Goal: Task Accomplishment & Management: Manage account settings

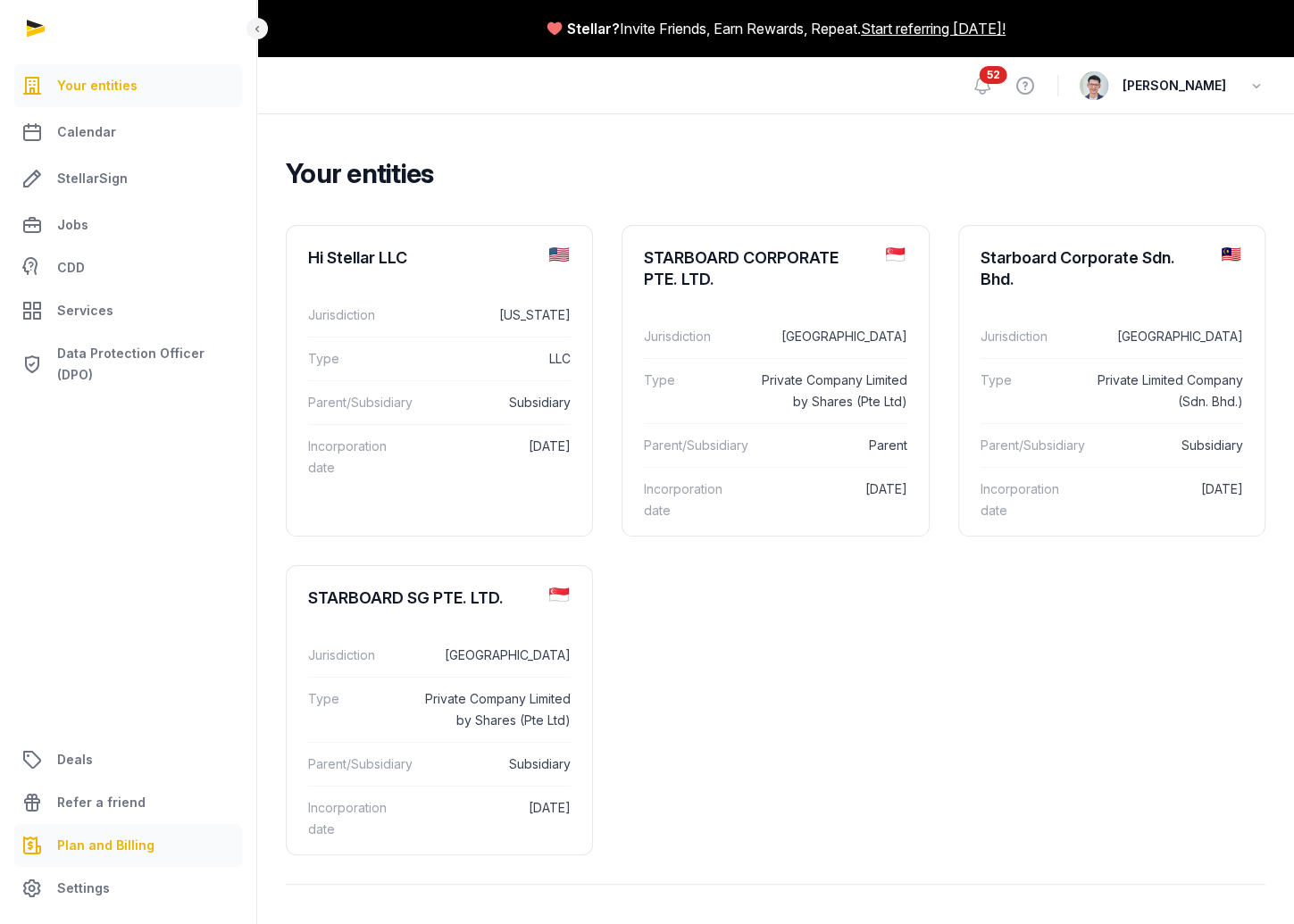
click at [110, 856] on link "Plan and Billing" at bounding box center [127, 845] width 228 height 43
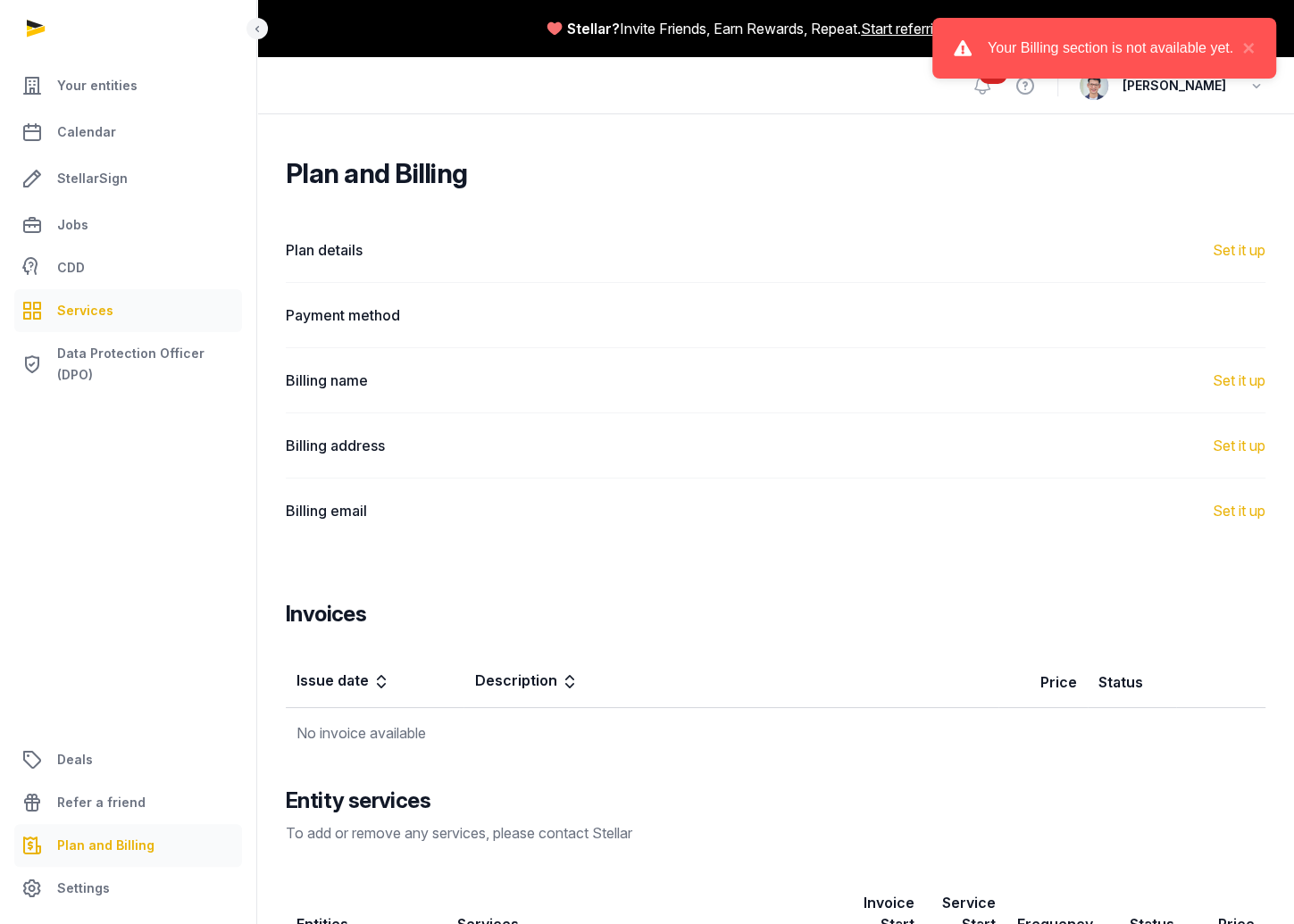
click at [82, 304] on span "Services" at bounding box center [85, 310] width 57 height 21
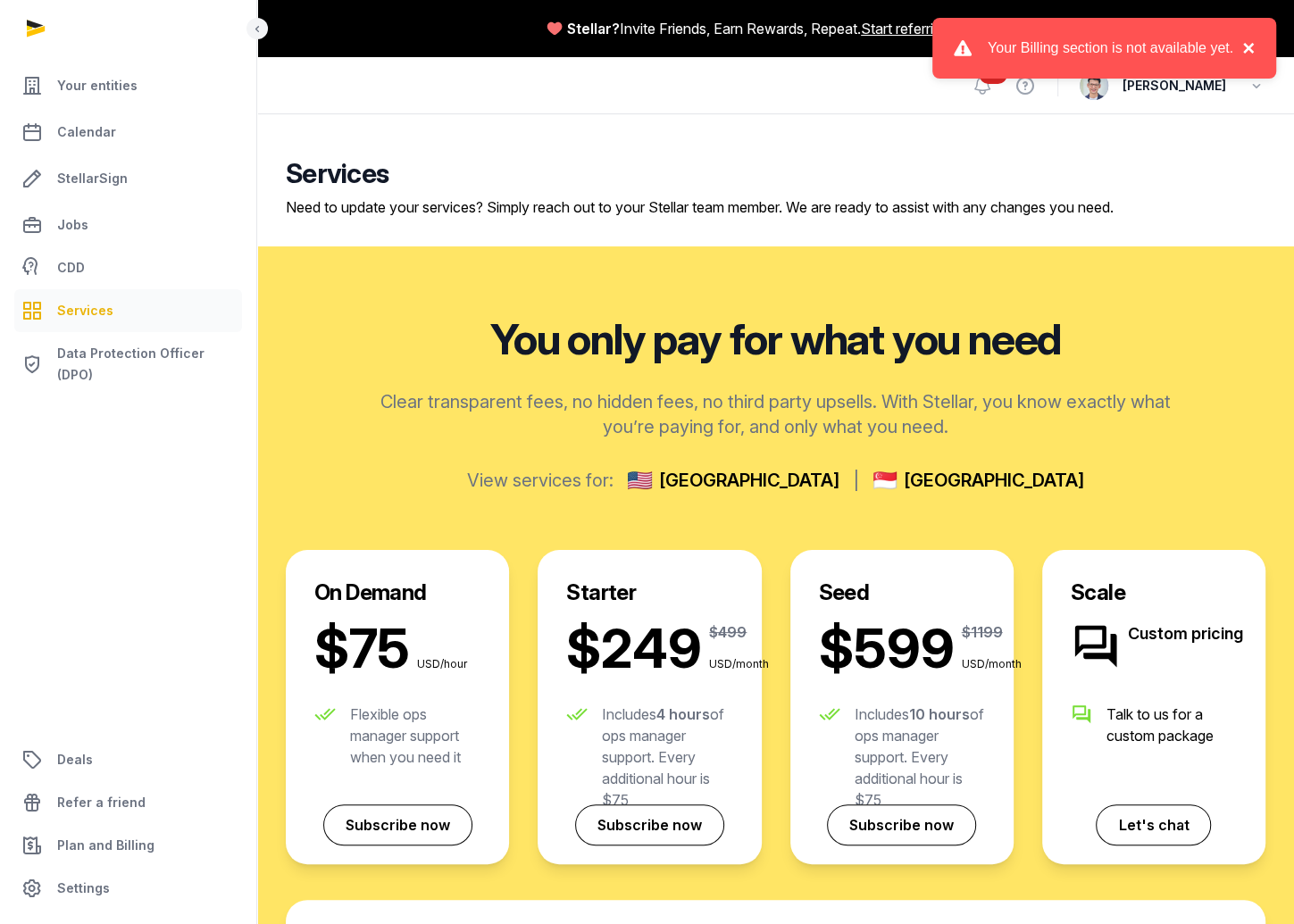
click at [1245, 46] on button "×" at bounding box center [1243, 47] width 21 height 21
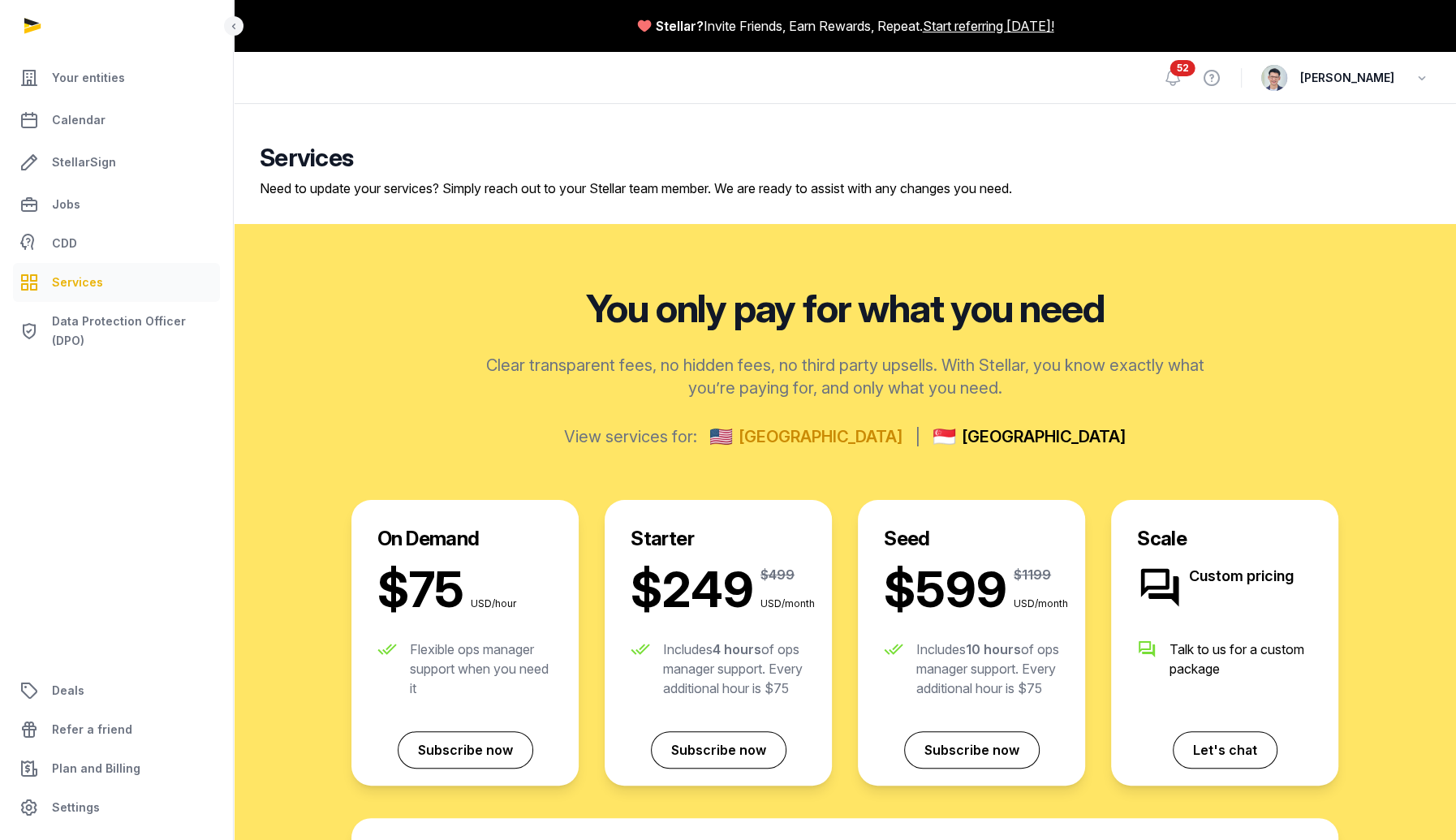
click at [861, 438] on span "[GEOGRAPHIC_DATA]" at bounding box center [821, 436] width 164 height 23
click at [110, 90] on link "Your entities" at bounding box center [116, 78] width 207 height 39
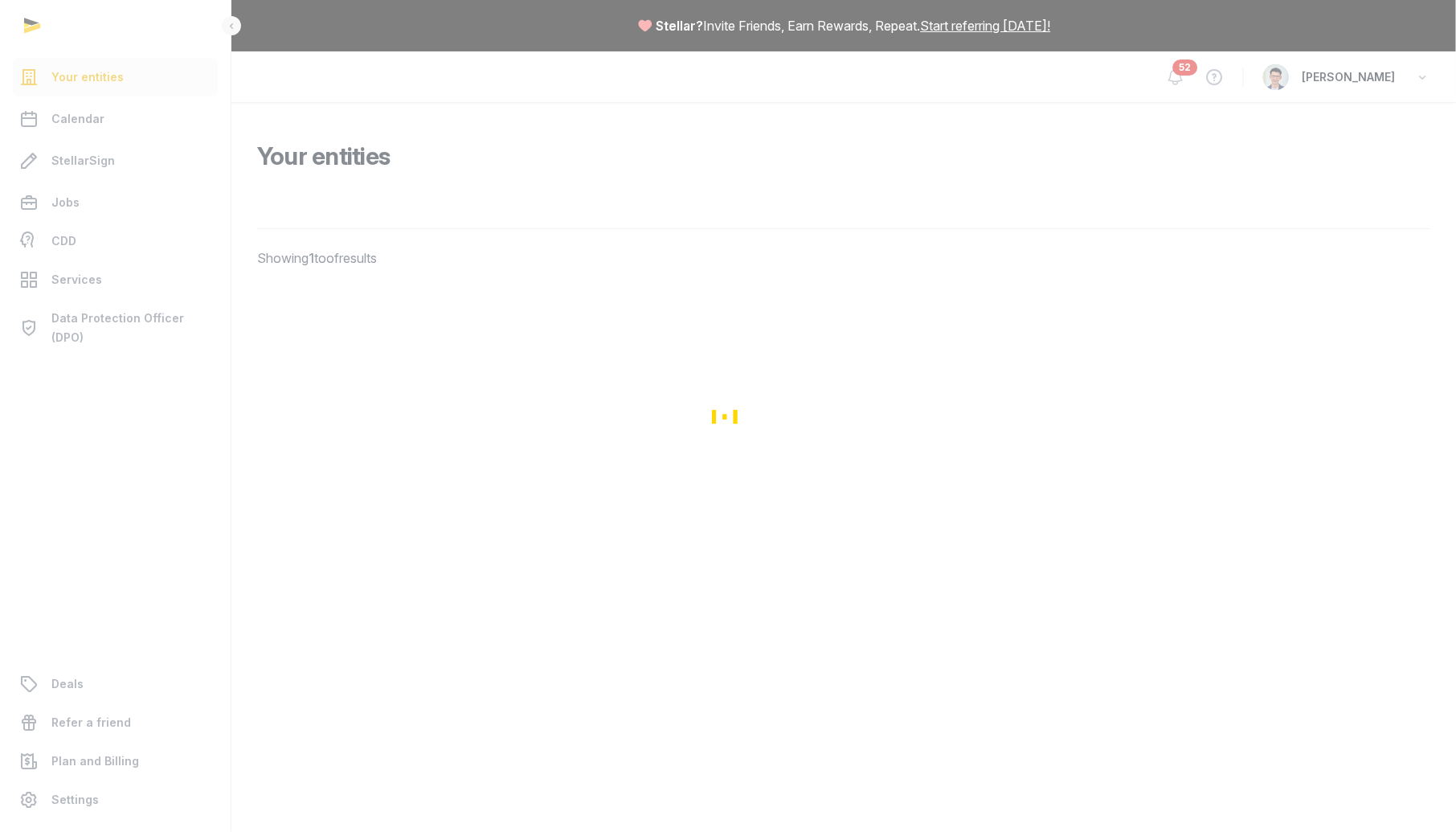
click at [574, 259] on div "Loading" at bounding box center [728, 416] width 1456 height 832
click at [1178, 248] on div "Loading" at bounding box center [728, 416] width 1456 height 832
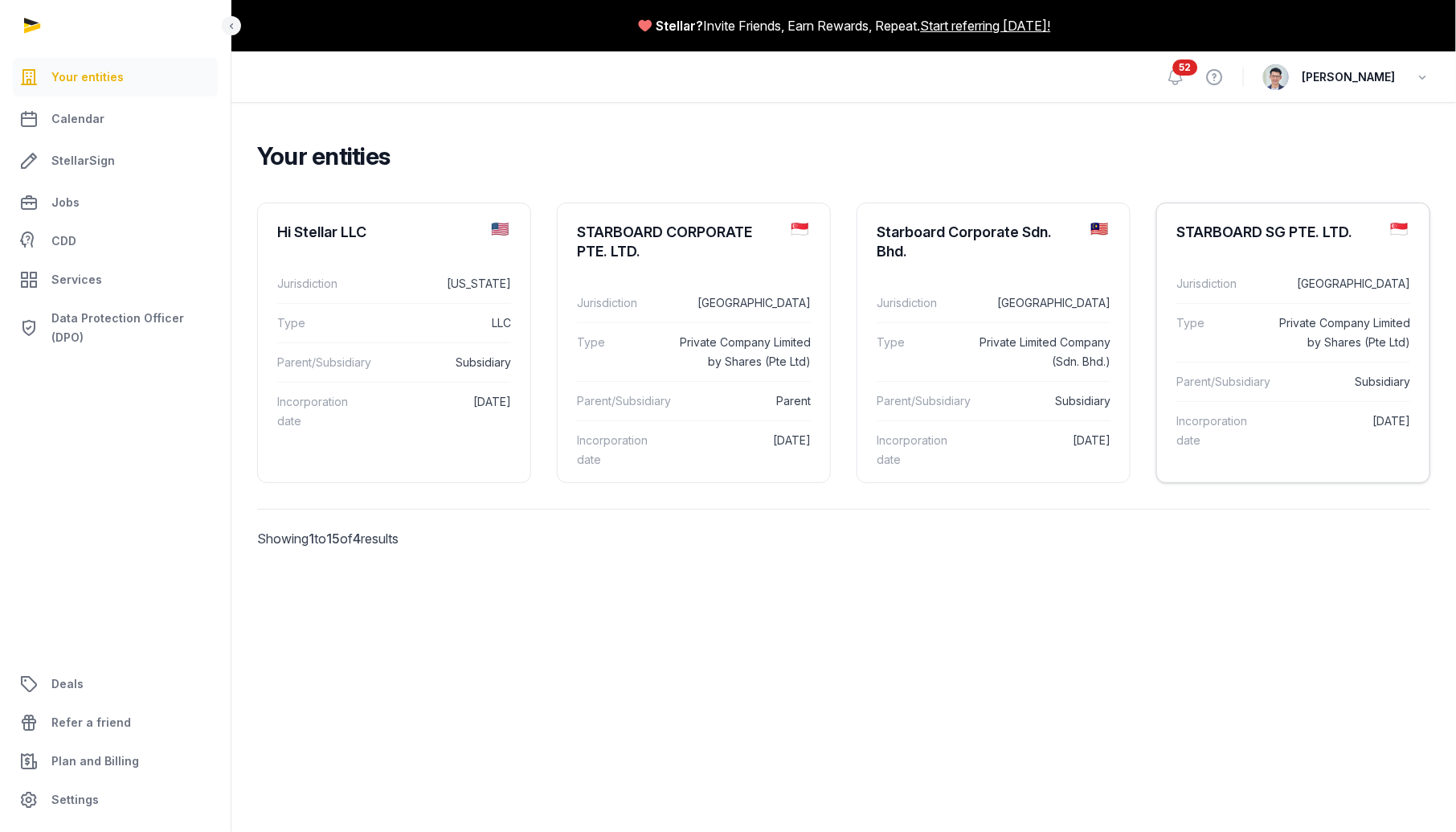
click at [1228, 223] on div "STARBOARD SG PTE. LTD." at bounding box center [1264, 232] width 176 height 19
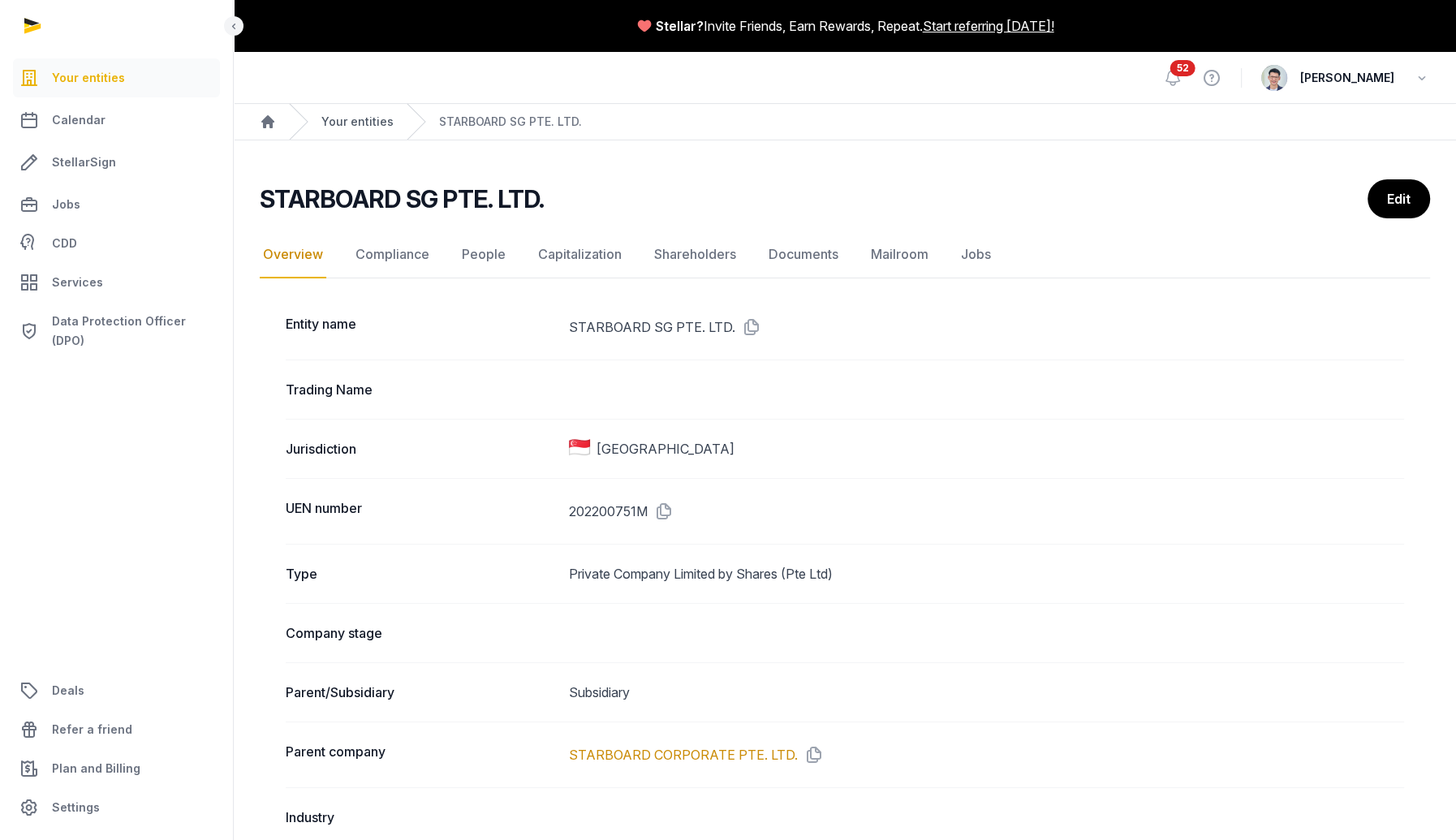
click at [367, 117] on link "Your entities" at bounding box center [357, 121] width 72 height 16
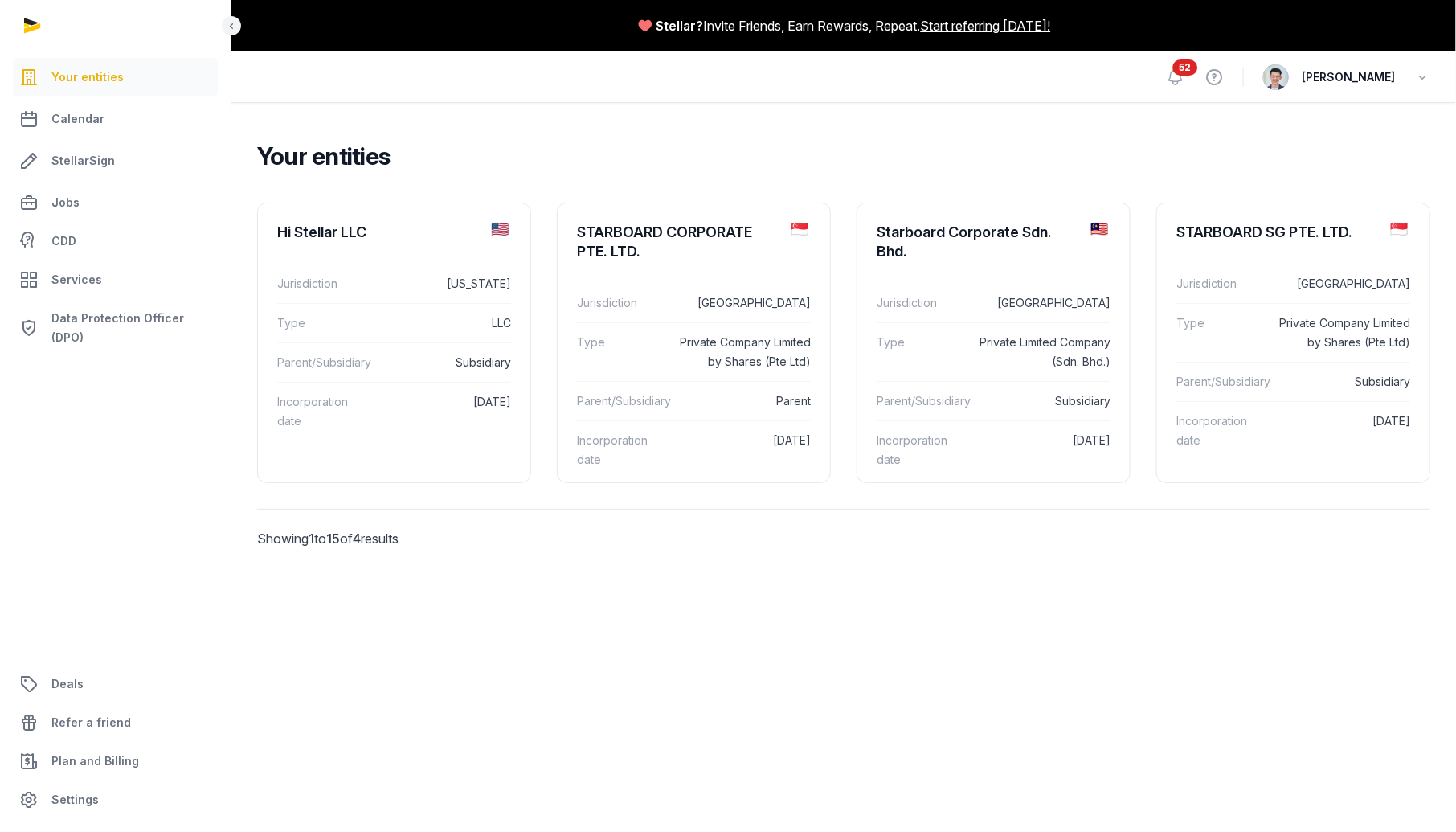
click at [776, 700] on main "Stellar? Invite Friends, Earn Rewards, Repeat. Start referring today! Open side…" at bounding box center [728, 416] width 1456 height 832
click at [1251, 230] on div "STARBOARD SG PTE. LTD." at bounding box center [1264, 232] width 176 height 19
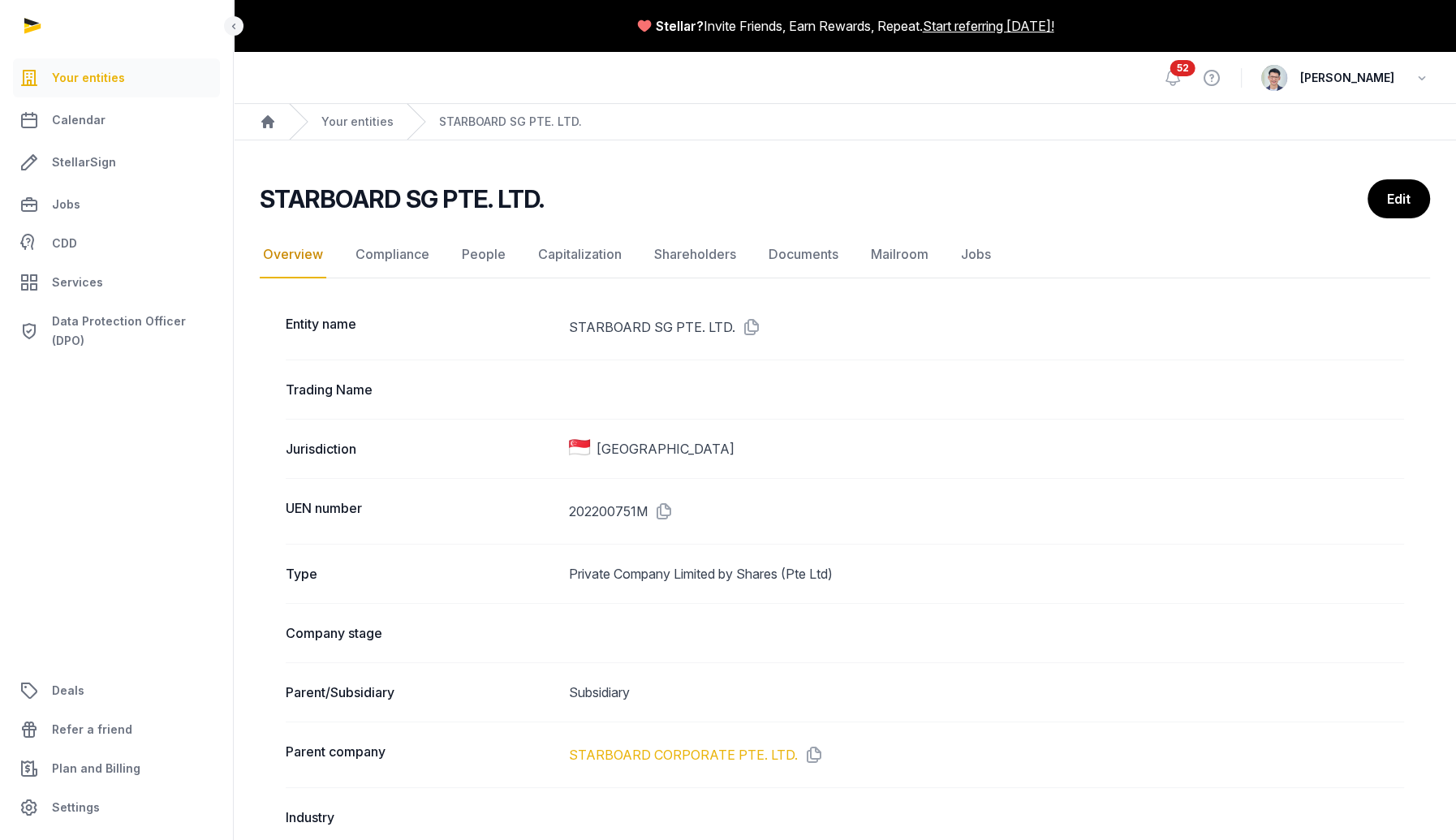
click at [764, 753] on link "STARBOARD CORPORATE PTE. LTD." at bounding box center [683, 755] width 229 height 19
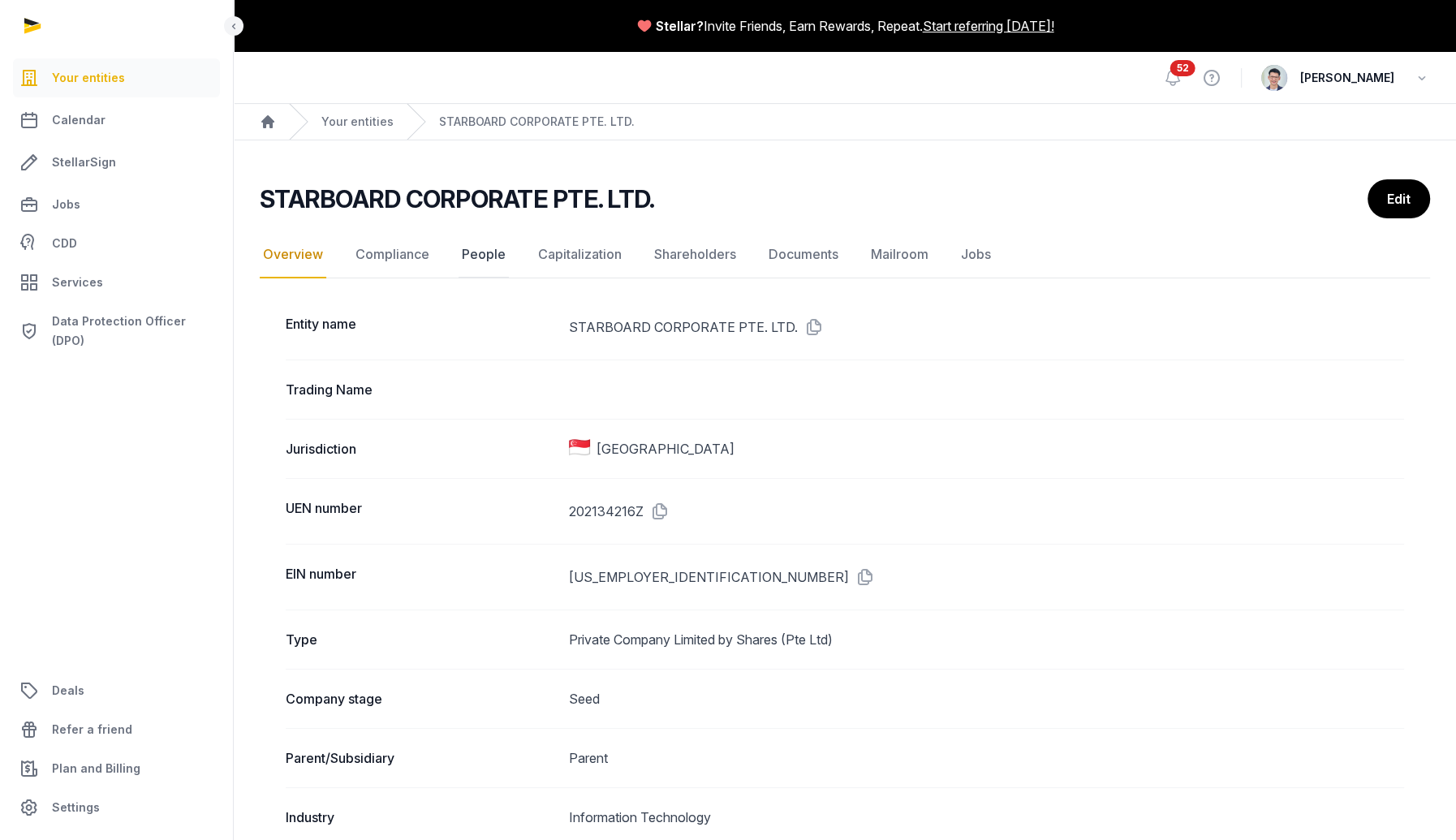
click at [463, 252] on link "People" at bounding box center [484, 255] width 51 height 47
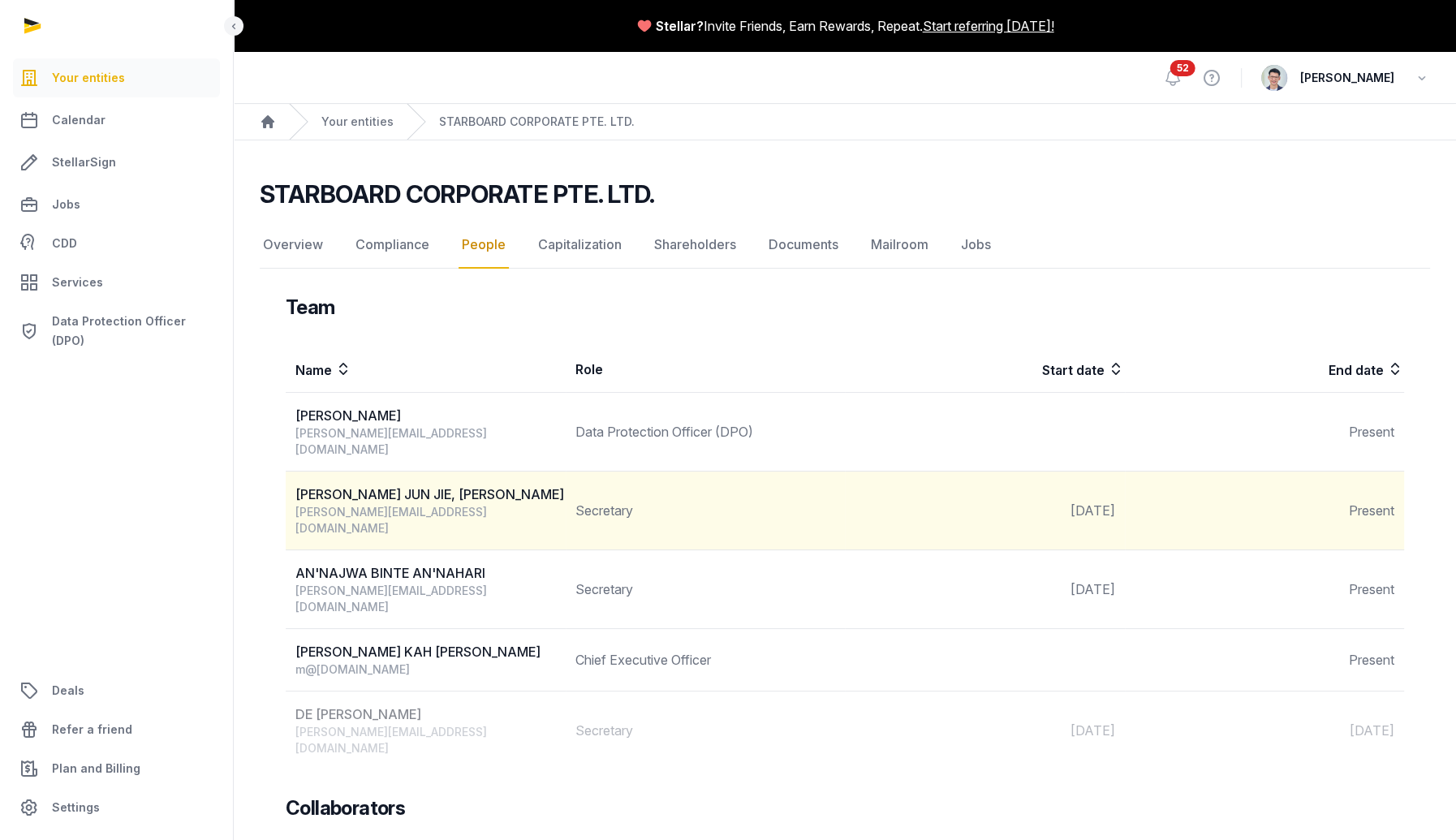
click at [399, 484] on div "ONG JUN JIE, BENJAMIN" at bounding box center [430, 494] width 270 height 19
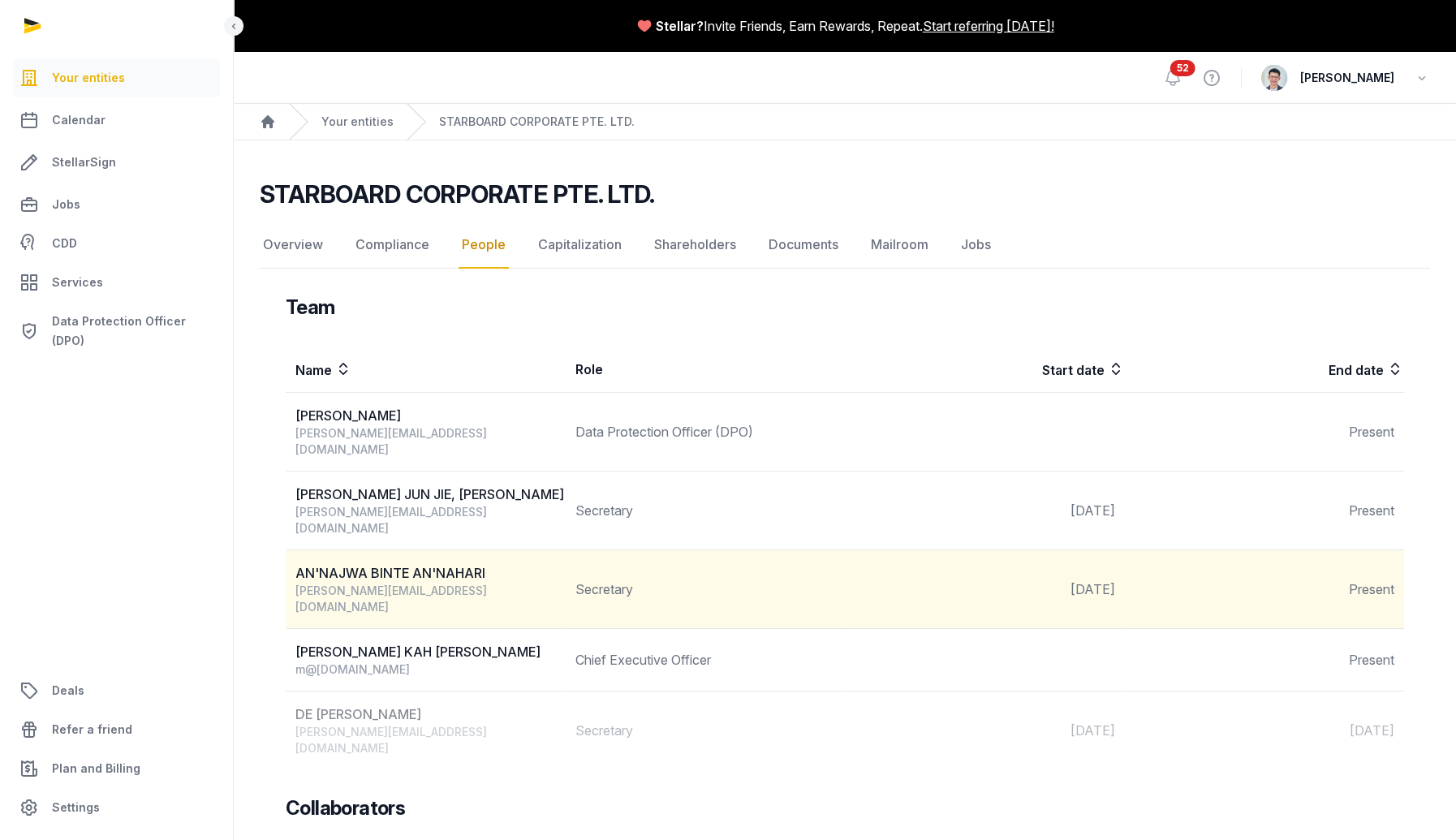
click at [403, 550] on td "AN'NAJWA BINTE AN'NAHARI anna.nari@histellar.com" at bounding box center [425, 589] width 280 height 79
click at [406, 583] on div "anna.nari@histellar.com" at bounding box center [430, 599] width 270 height 32
click at [404, 564] on div "AN'NAJWA BINTE AN'NAHARI" at bounding box center [430, 573] width 270 height 19
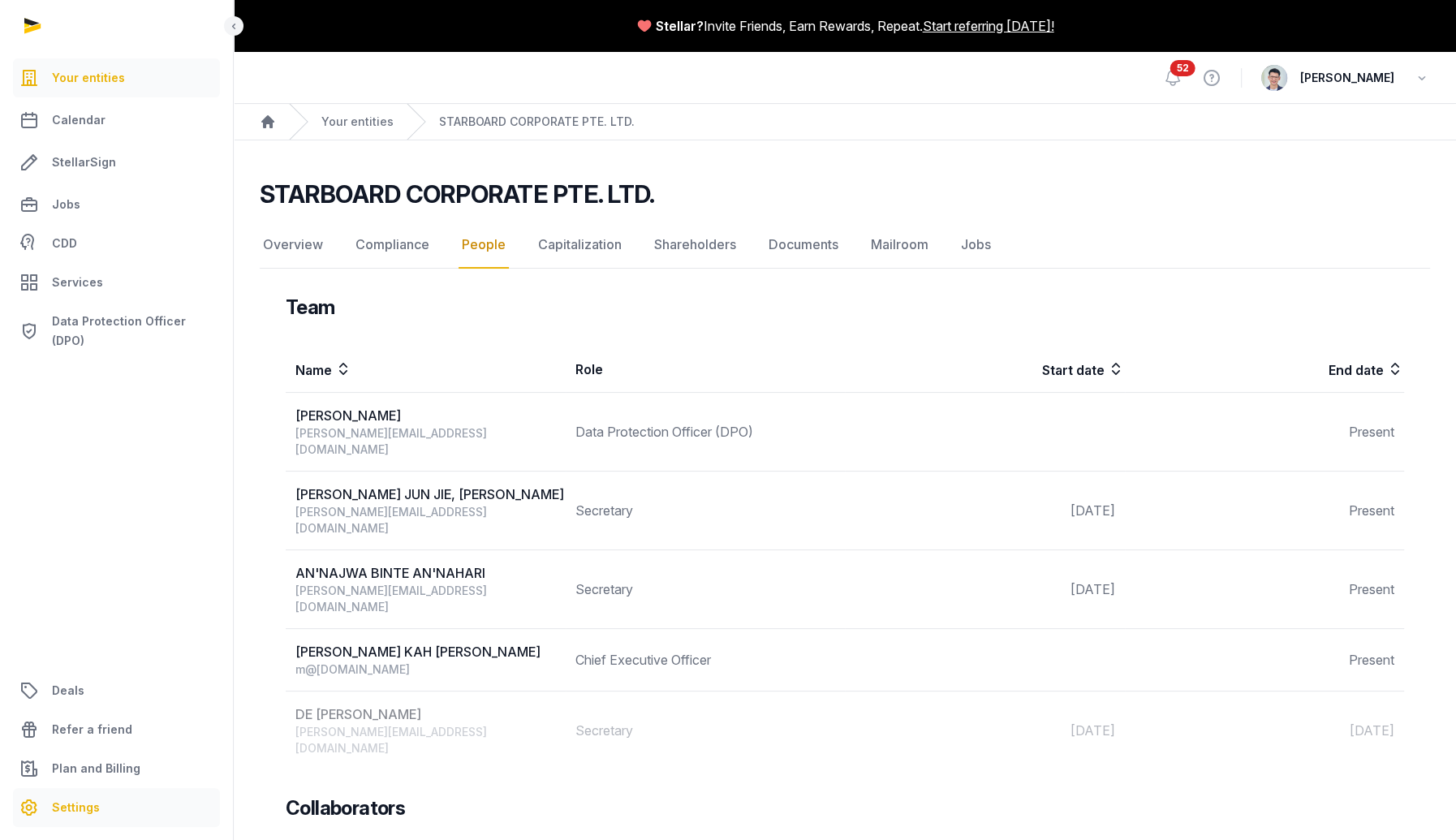
click at [121, 799] on link "Settings" at bounding box center [116, 808] width 207 height 39
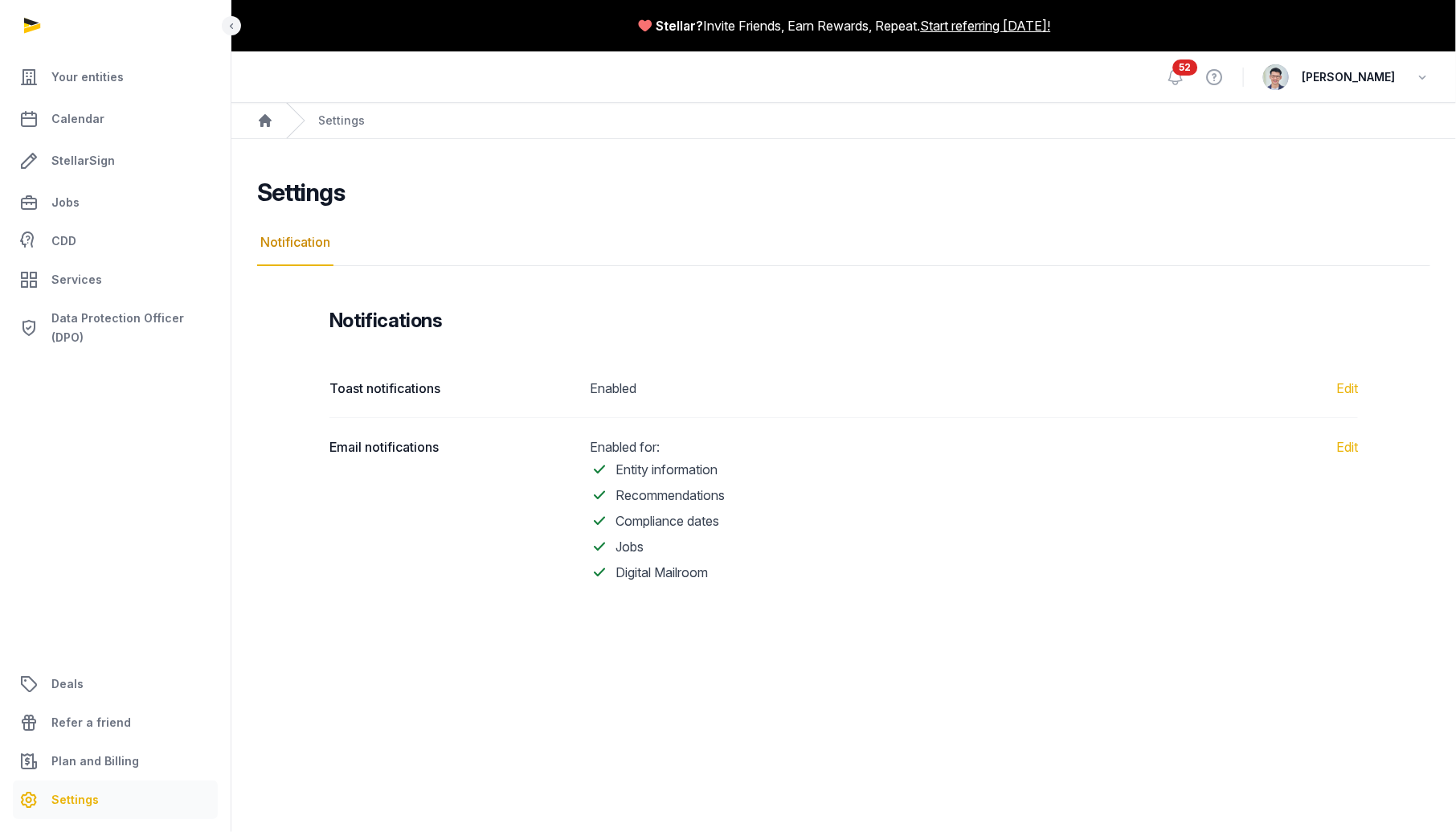
click at [1410, 82] on div "[PERSON_NAME]" at bounding box center [1347, 77] width 167 height 26
click at [1426, 75] on icon "button" at bounding box center [1422, 77] width 16 height 23
click at [1337, 146] on button "Sign out" at bounding box center [1340, 143] width 180 height 29
